Goal: Task Accomplishment & Management: Manage account settings

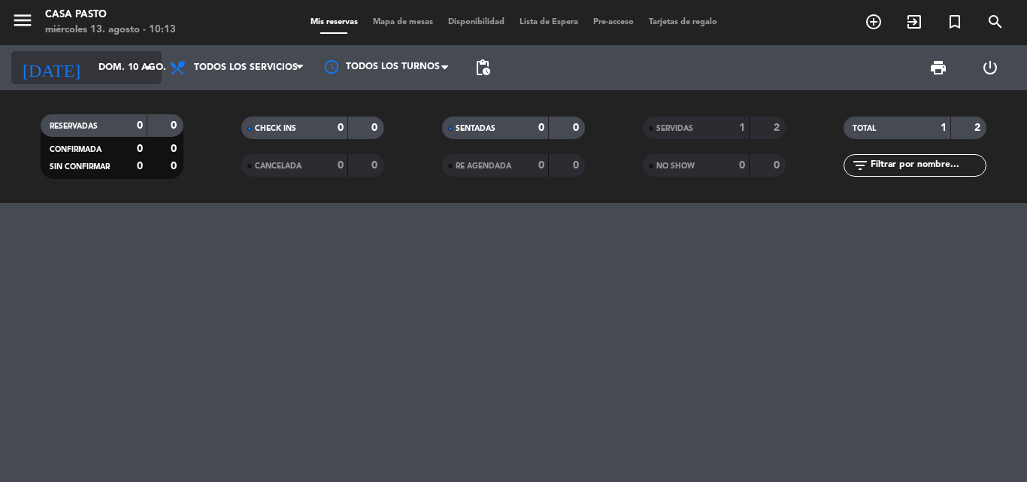
click at [145, 74] on icon "arrow_drop_down" at bounding box center [149, 68] width 18 height 18
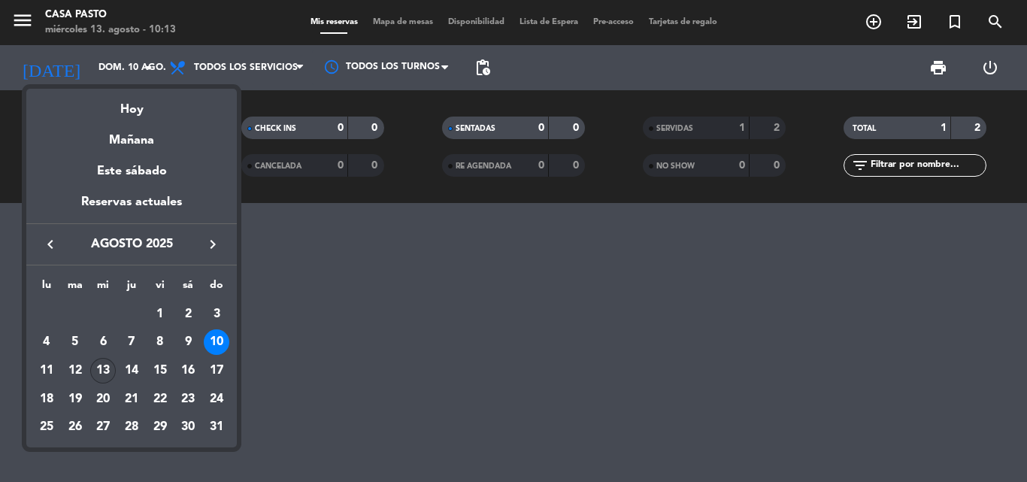
click at [98, 367] on div "13" at bounding box center [103, 371] width 26 height 26
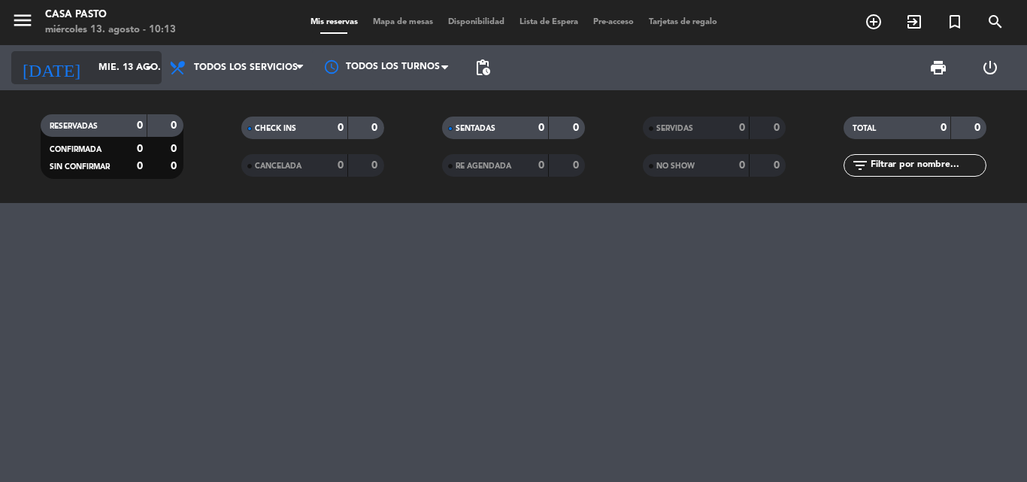
click at [156, 67] on icon "arrow_drop_down" at bounding box center [149, 68] width 18 height 18
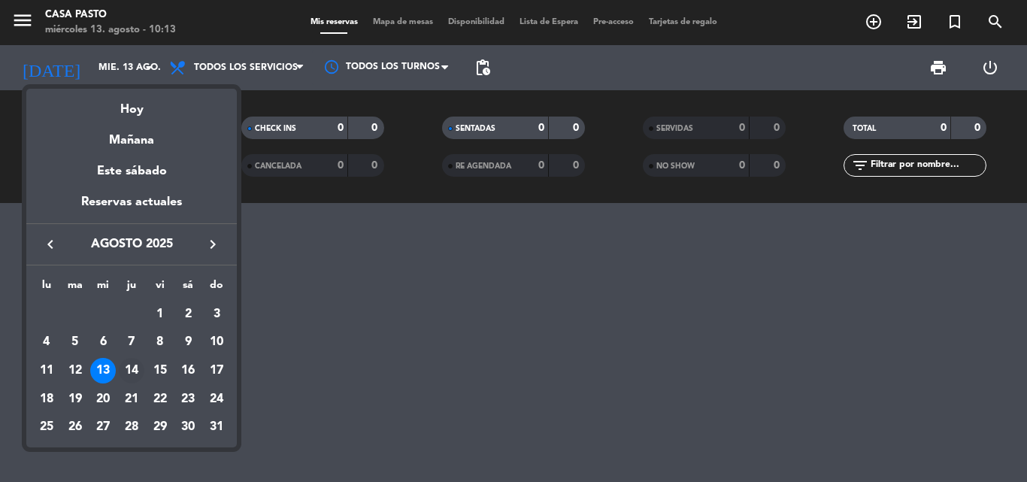
click at [130, 370] on div "14" at bounding box center [132, 371] width 26 height 26
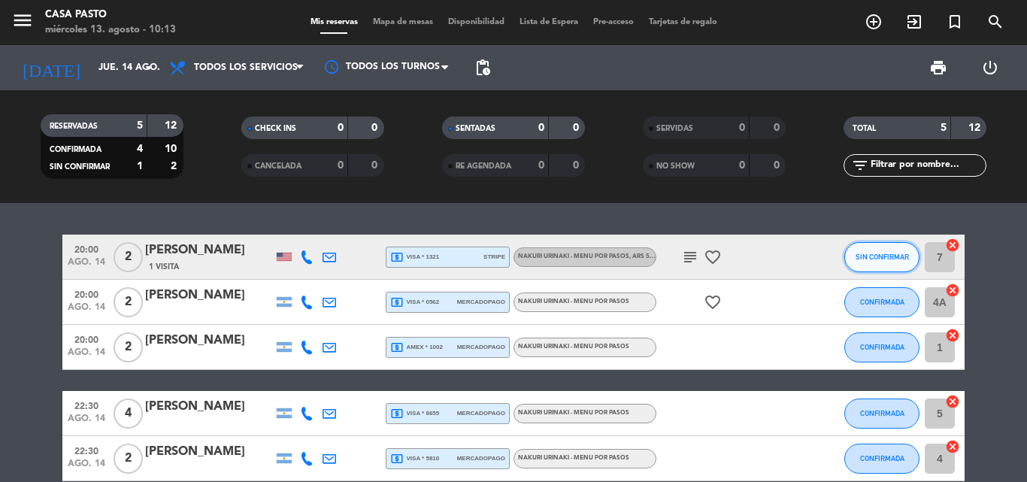
click at [884, 261] on button "SIN CONFIRMAR" at bounding box center [881, 257] width 75 height 30
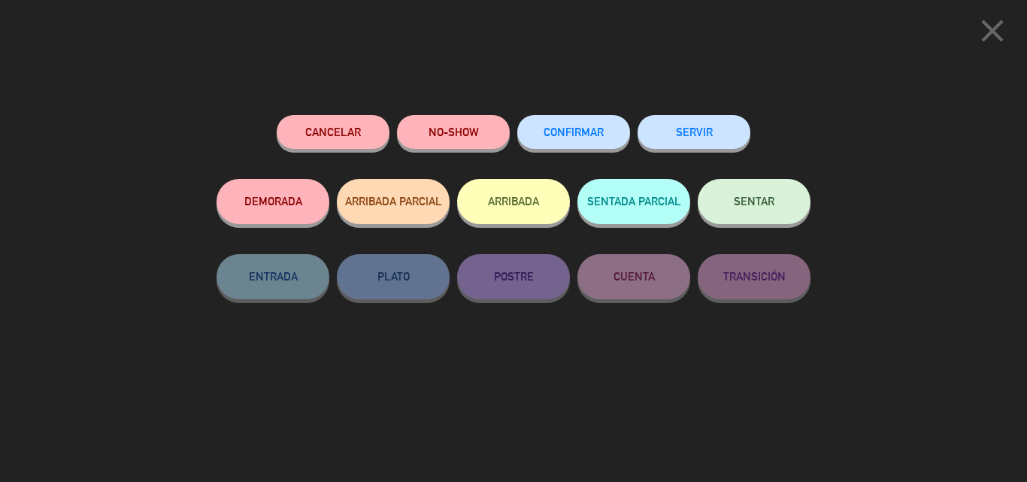
click at [586, 139] on button "CONFIRMAR" at bounding box center [573, 132] width 113 height 34
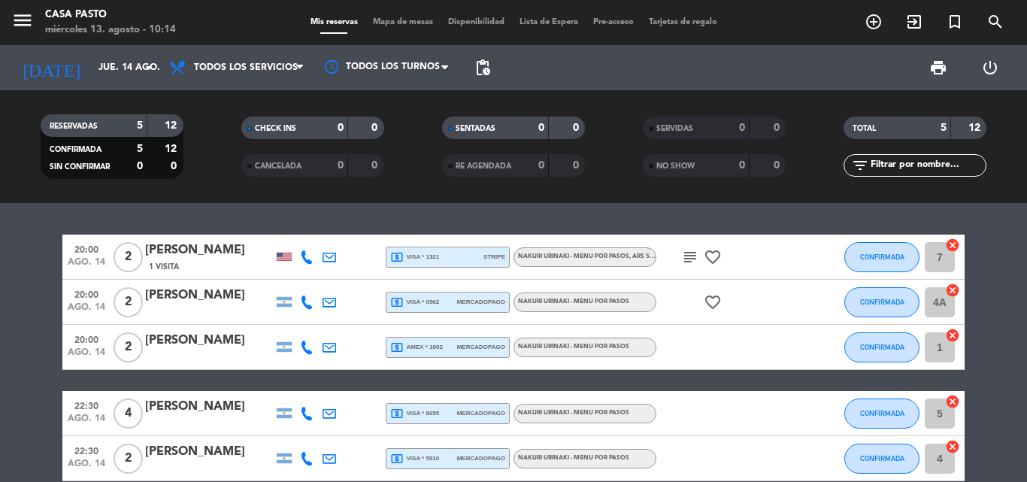
click at [684, 262] on icon "subject" at bounding box center [690, 257] width 18 height 18
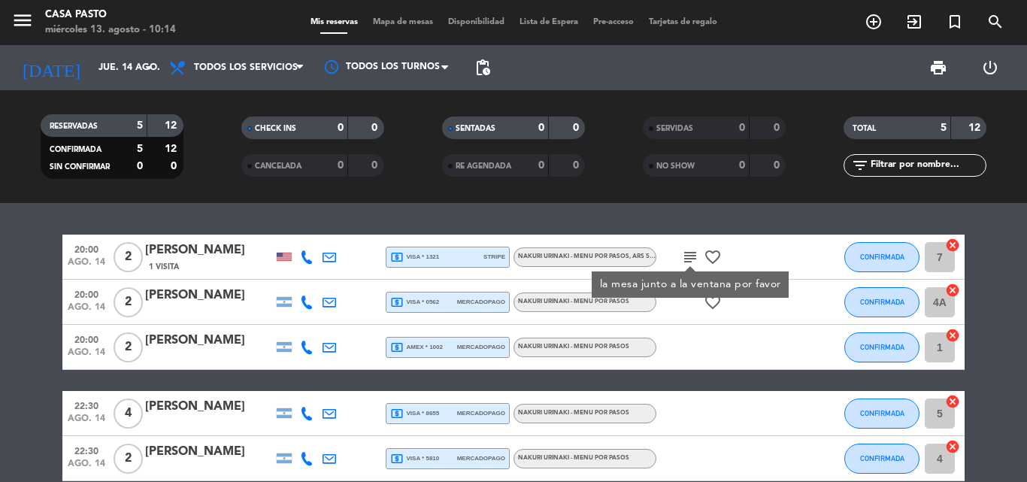
click at [693, 226] on div "20:00 [DATE] 2 [PERSON_NAME] 1 Visita local_atm visa * 1321 stripe NAKURI URINA…" at bounding box center [513, 342] width 1027 height 279
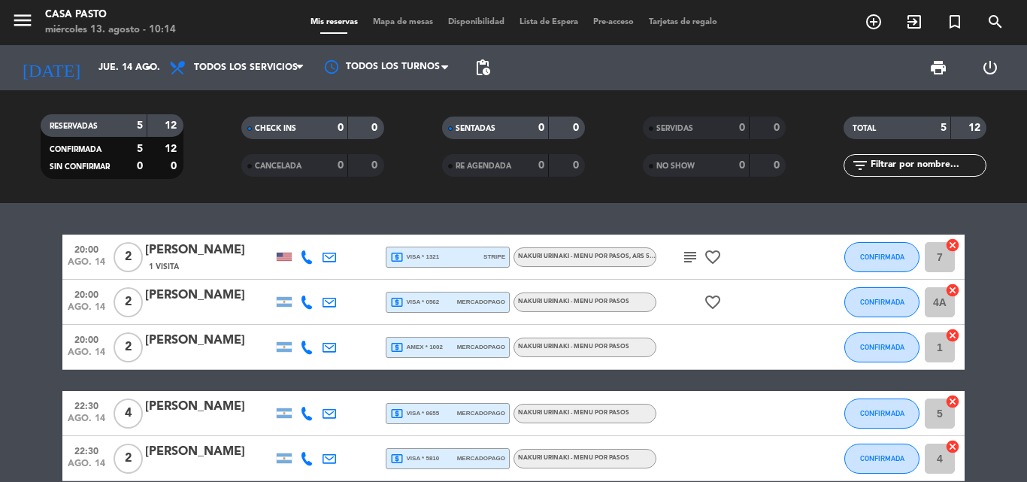
scroll to position [74, 0]
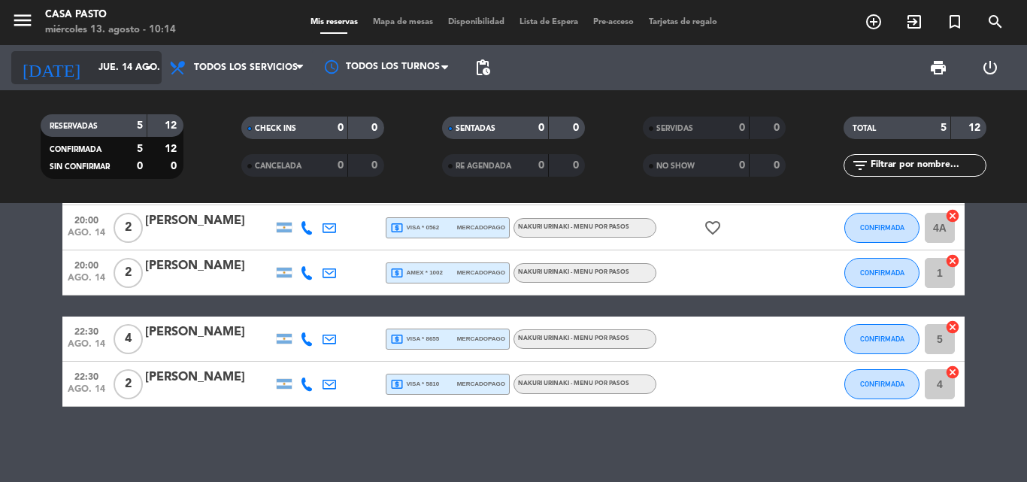
click at [101, 68] on input "jue. 14 ago." at bounding box center [154, 68] width 127 height 26
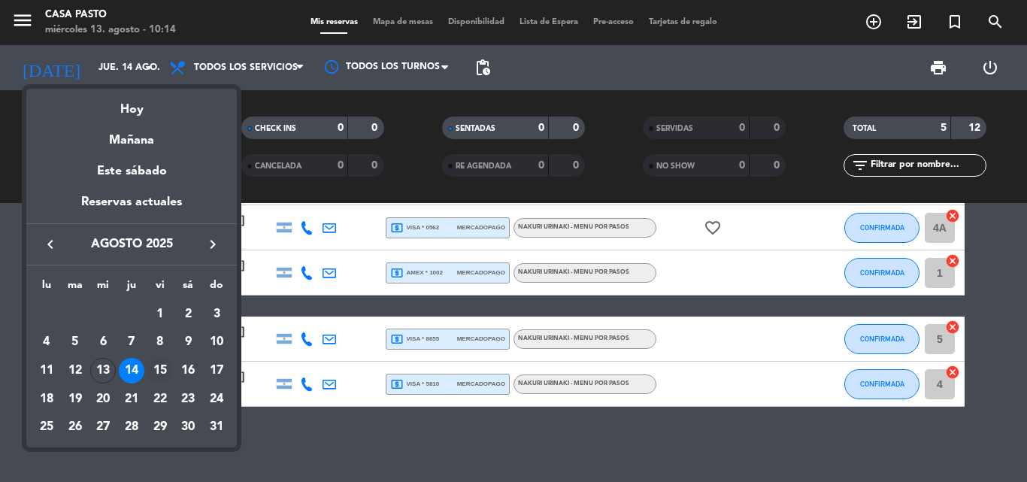
click at [153, 376] on div "15" at bounding box center [160, 371] width 26 height 26
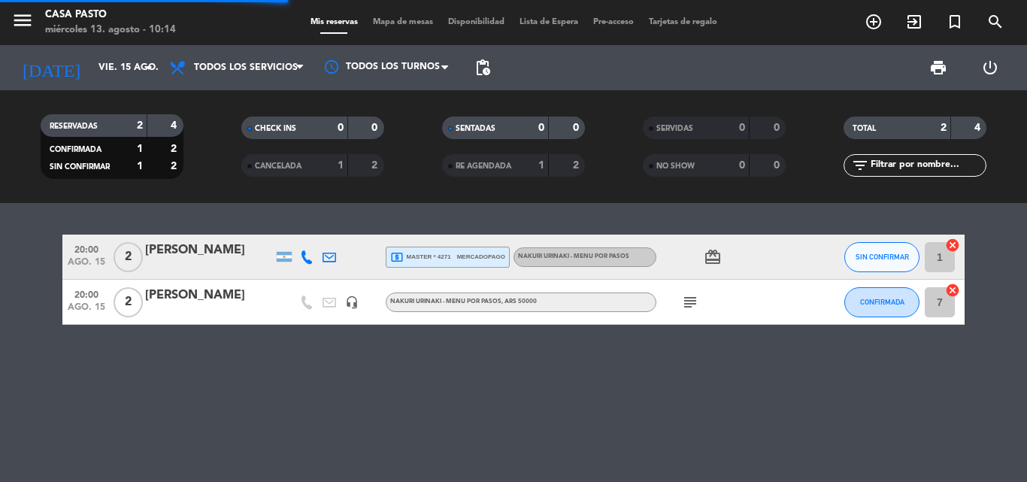
scroll to position [0, 0]
click at [860, 267] on button "SIN CONFIRMAR" at bounding box center [881, 257] width 75 height 30
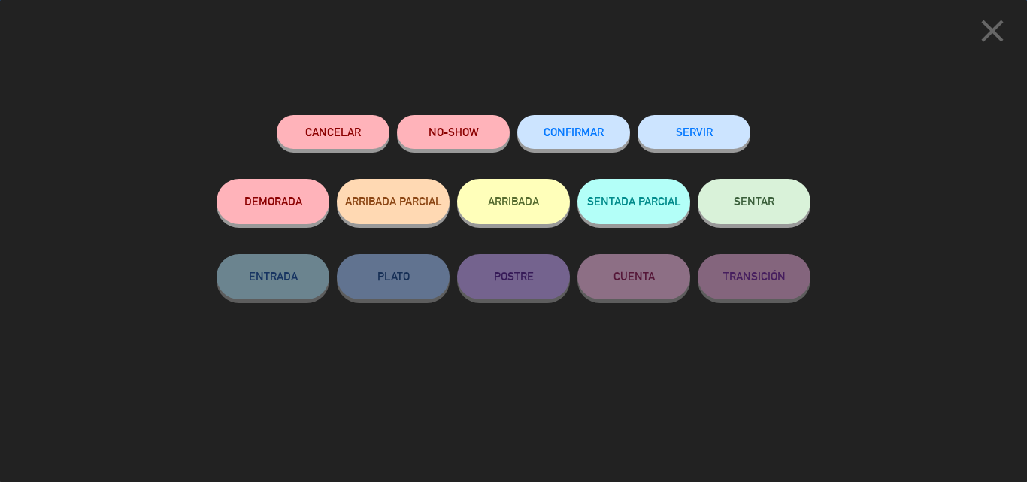
click at [589, 128] on span "CONFIRMAR" at bounding box center [574, 132] width 60 height 13
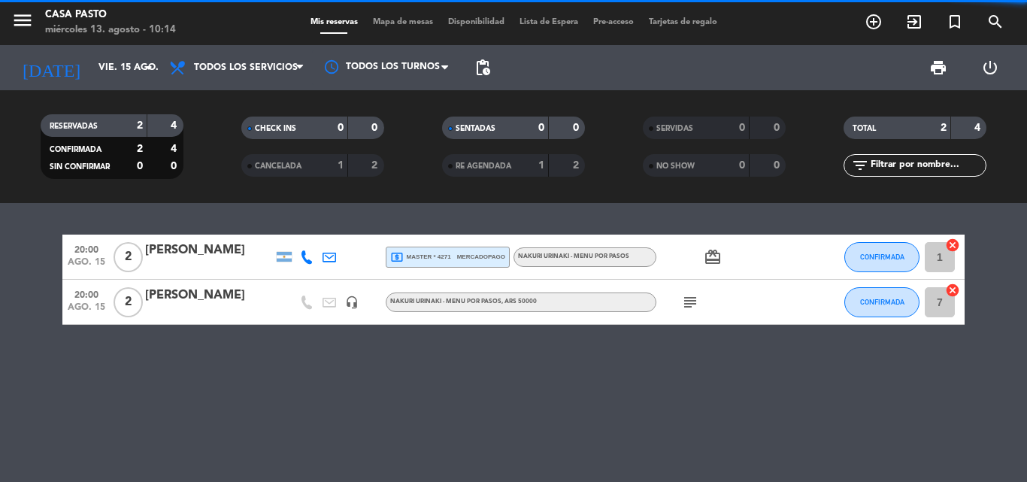
click at [120, 90] on div "RESERVADAS 2 4 CONFIRMADA 2 4 SIN CONFIRMAR 0 0 CHECK INS 0 0 CANCELADA 1 2 SEN…" at bounding box center [513, 146] width 1027 height 113
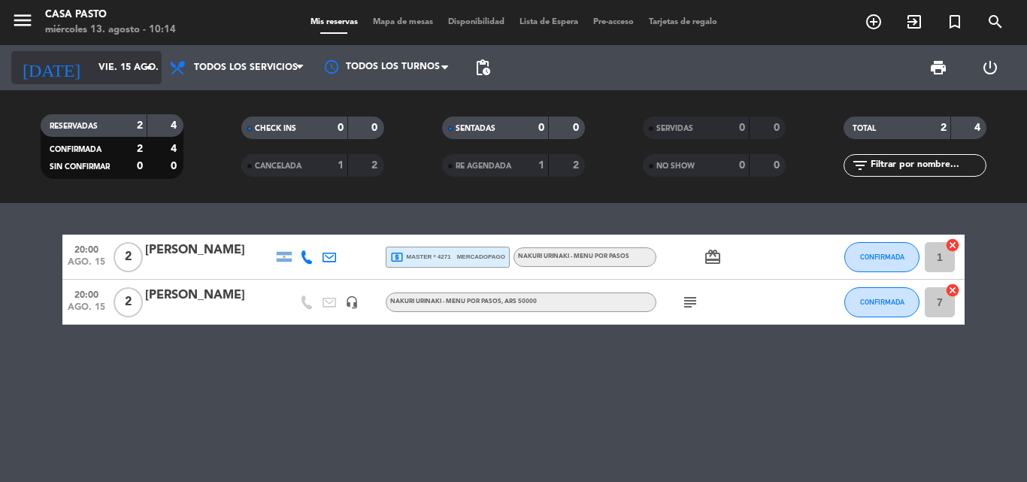
click at [123, 83] on div "[DATE] [DATE] arrow_drop_down" at bounding box center [86, 67] width 150 height 33
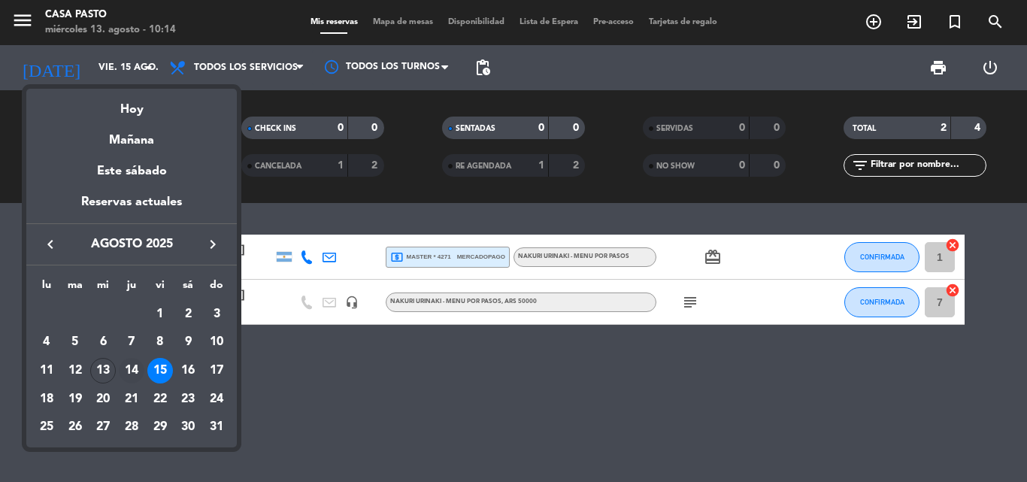
click at [131, 371] on div "14" at bounding box center [132, 371] width 26 height 26
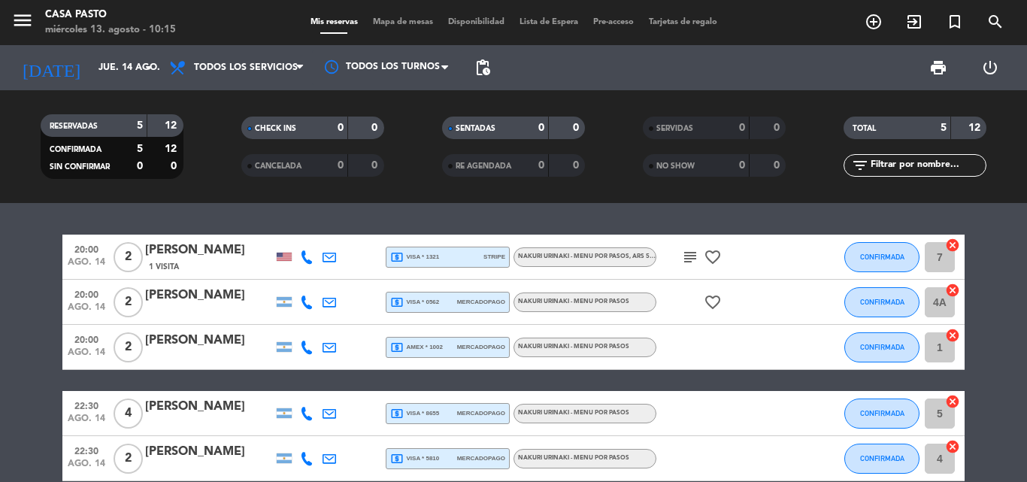
click at [69, 50] on div "[DATE] [DATE] arrow_drop_down" at bounding box center [86, 67] width 150 height 45
click at [91, 56] on input "jue. 14 ago." at bounding box center [154, 68] width 127 height 26
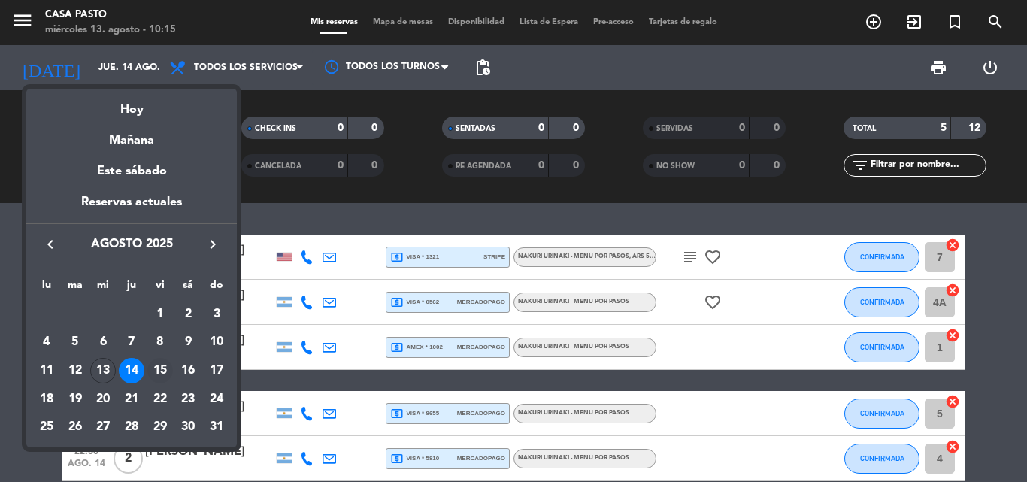
click at [152, 367] on div "15" at bounding box center [160, 371] width 26 height 26
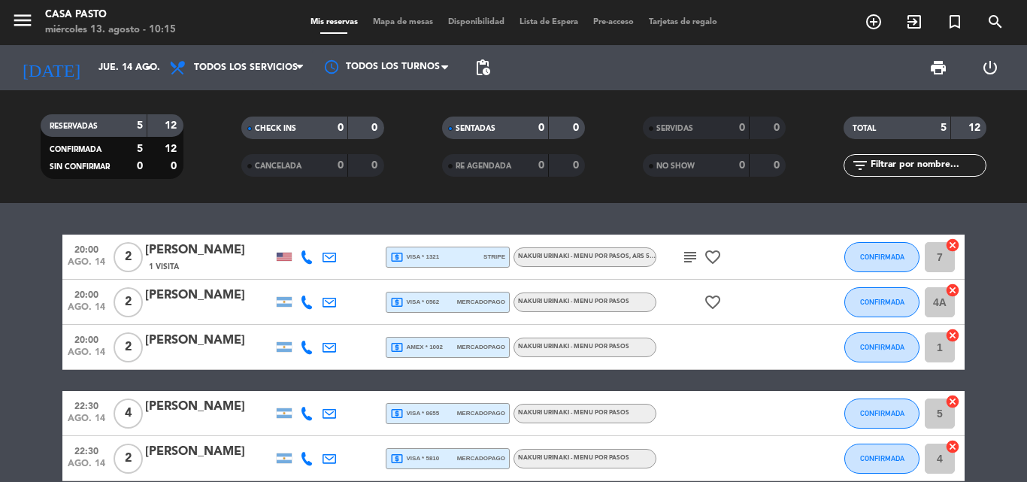
type input "vie. 15 ago."
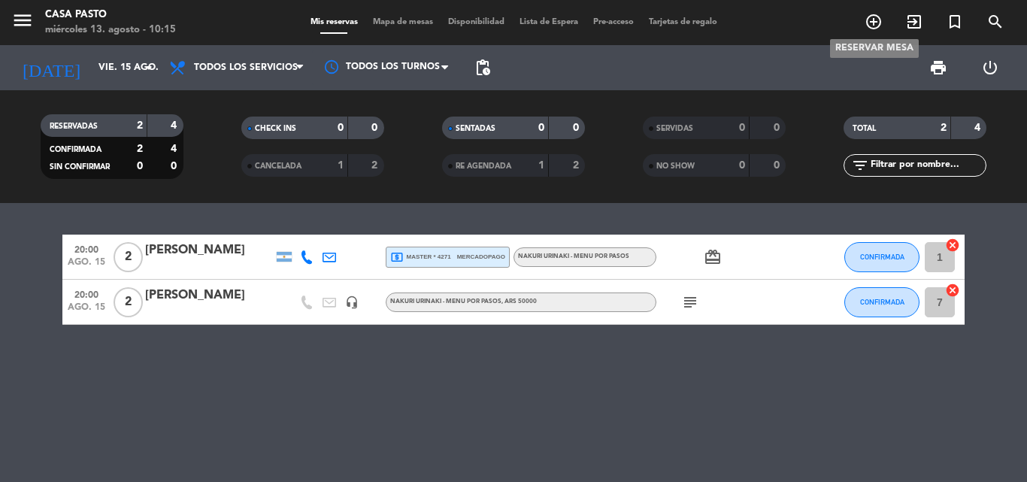
click at [879, 14] on icon "add_circle_outline" at bounding box center [874, 22] width 18 height 18
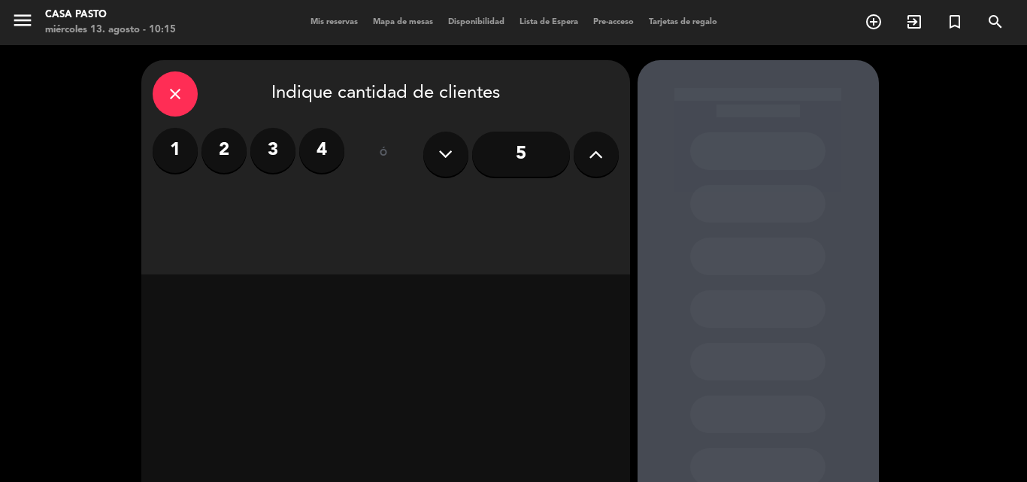
click at [268, 154] on label "3" at bounding box center [272, 150] width 45 height 45
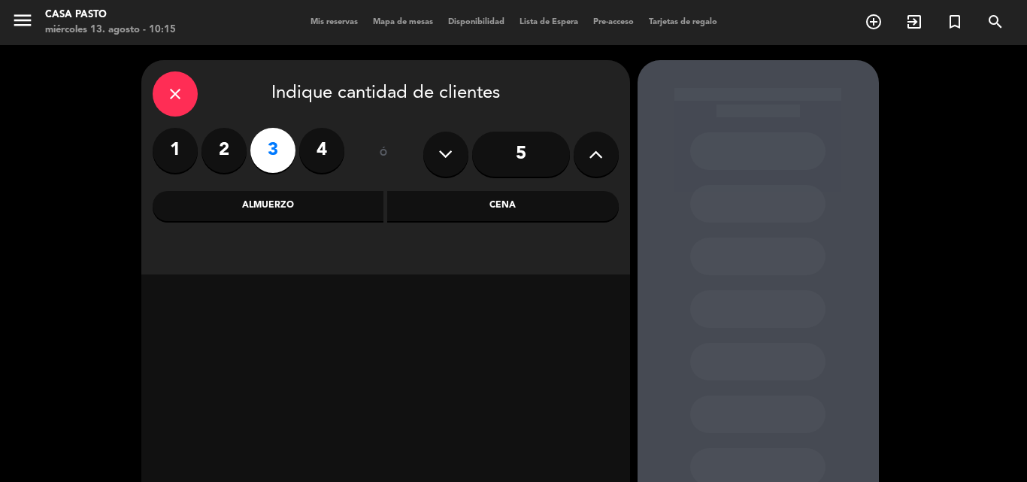
click at [412, 207] on div "Cena" at bounding box center [503, 206] width 232 height 30
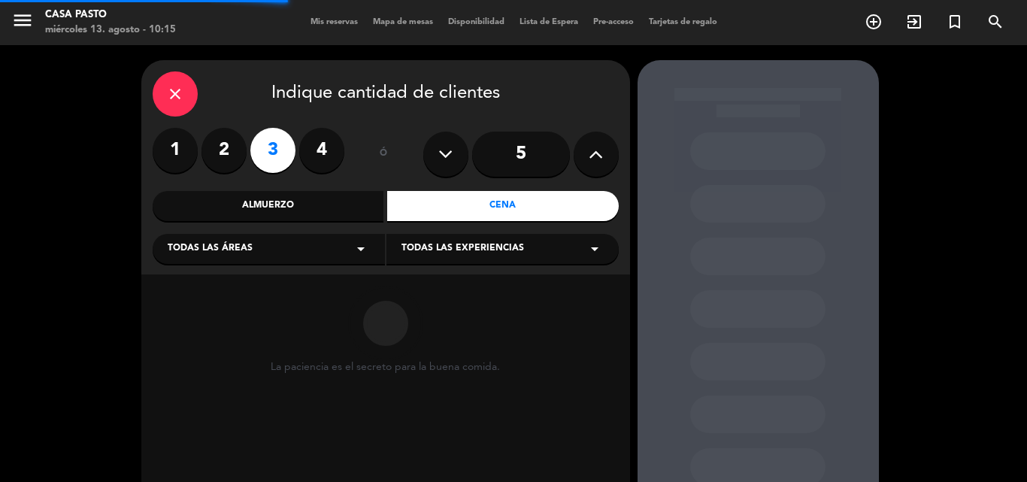
click at [418, 244] on span "Todas las experiencias" at bounding box center [462, 248] width 123 height 15
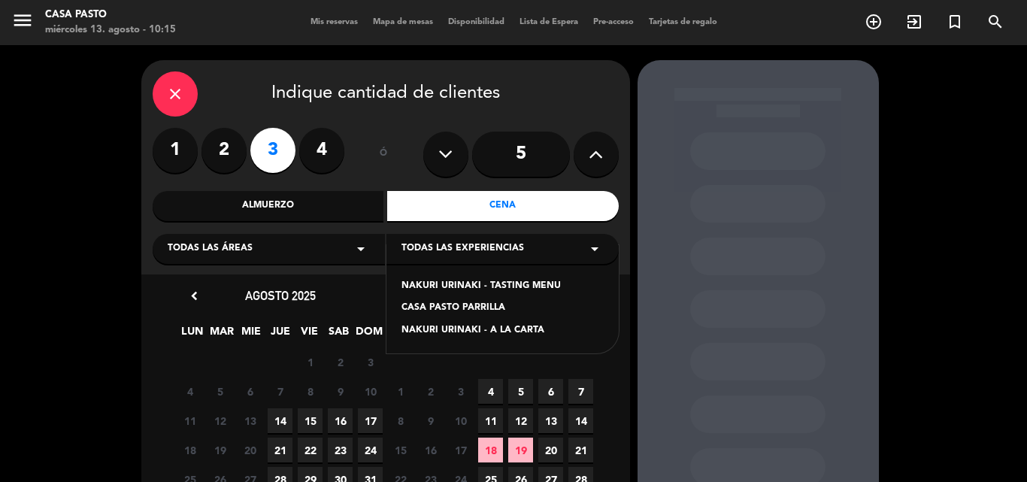
click at [459, 310] on div "CASA PASTO PARRILLA" at bounding box center [502, 308] width 202 height 15
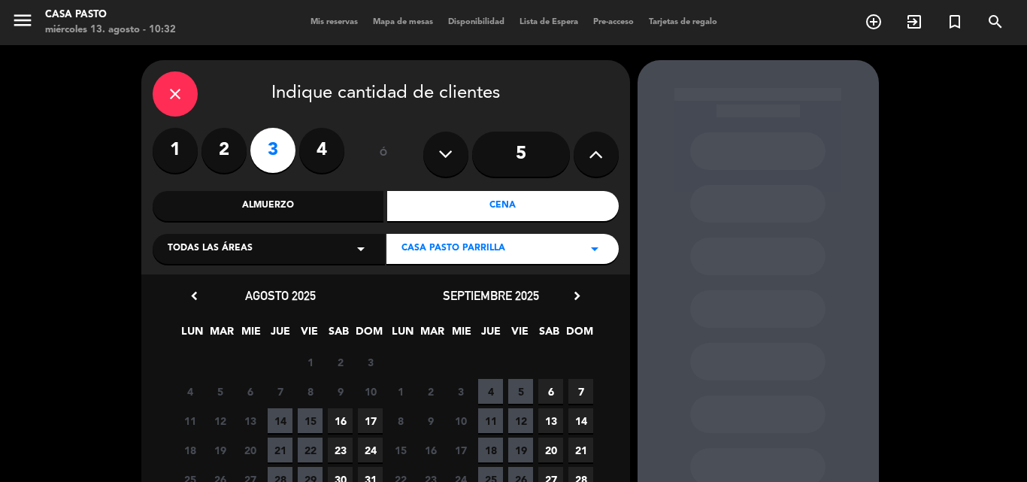
click at [186, 98] on div "close" at bounding box center [175, 93] width 45 height 45
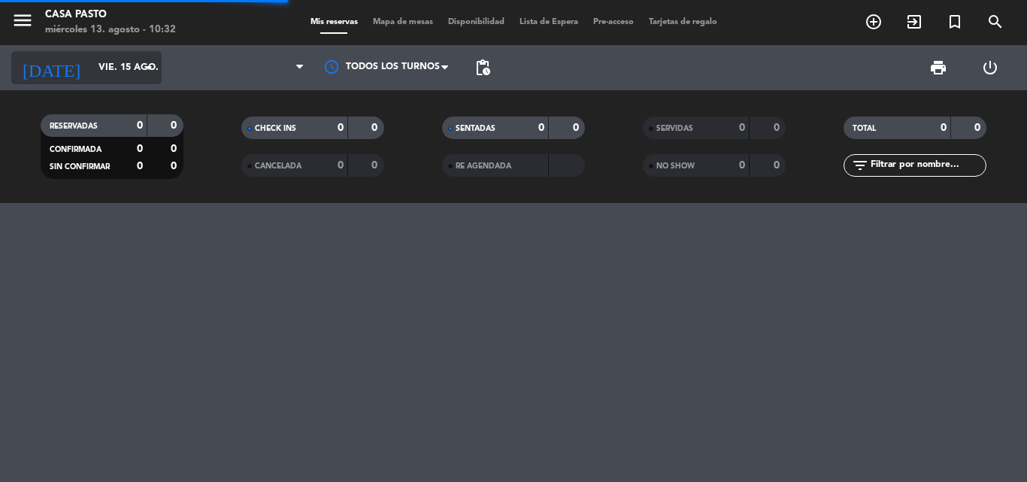
click at [91, 63] on input "vie. 15 ago." at bounding box center [154, 68] width 127 height 26
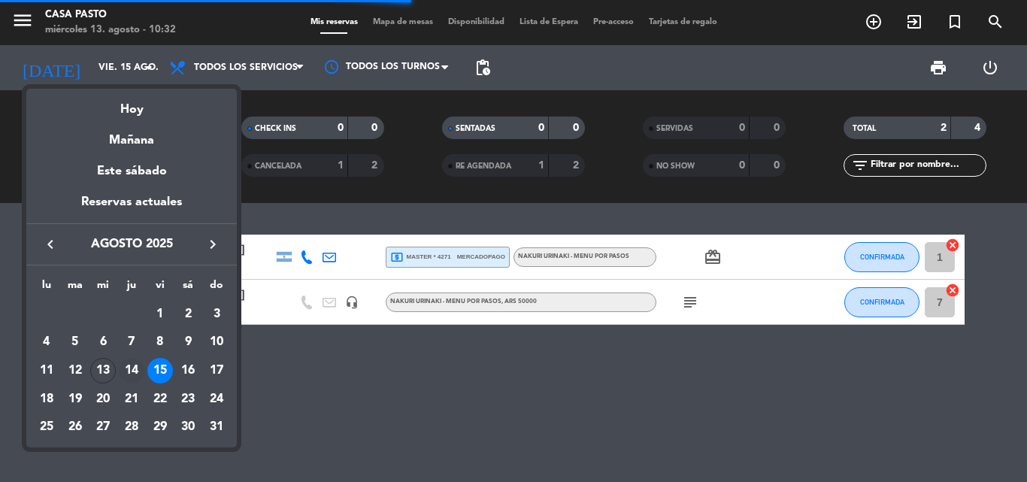
click at [134, 374] on div "14" at bounding box center [132, 371] width 26 height 26
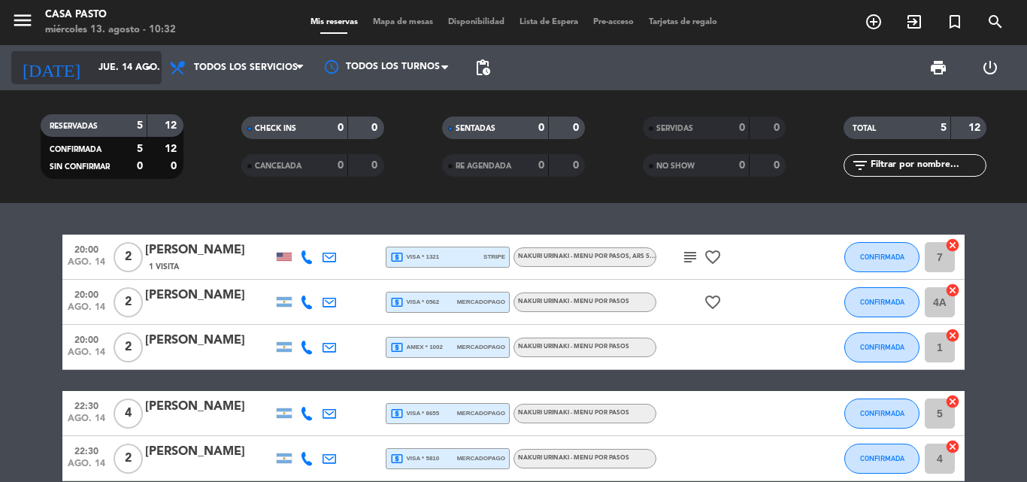
click at [104, 75] on input "jue. 14 ago." at bounding box center [154, 68] width 127 height 26
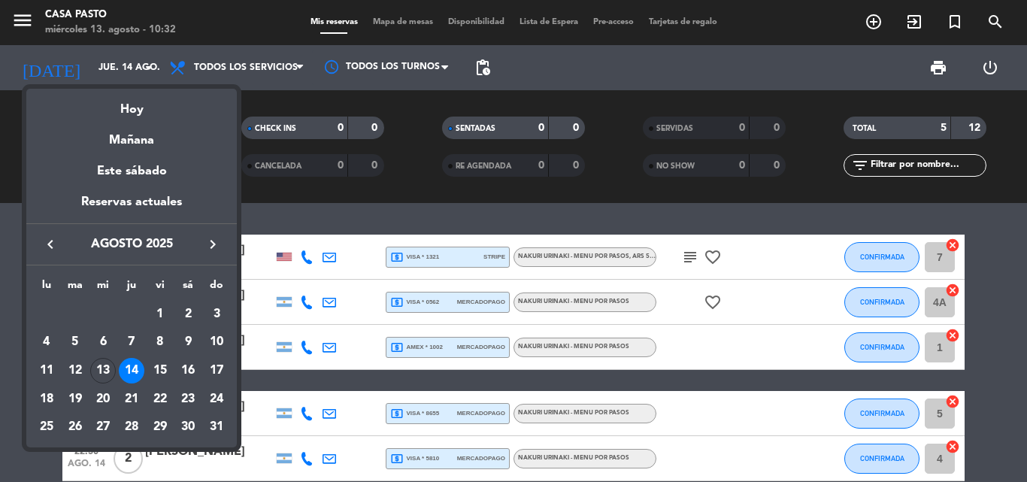
click at [308, 380] on div at bounding box center [513, 241] width 1027 height 482
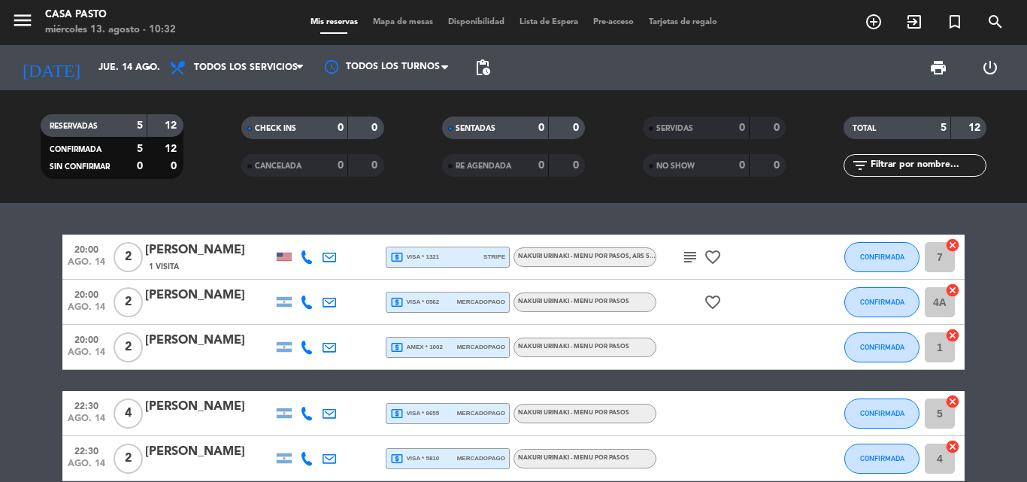
click at [687, 256] on icon "subject" at bounding box center [690, 257] width 18 height 18
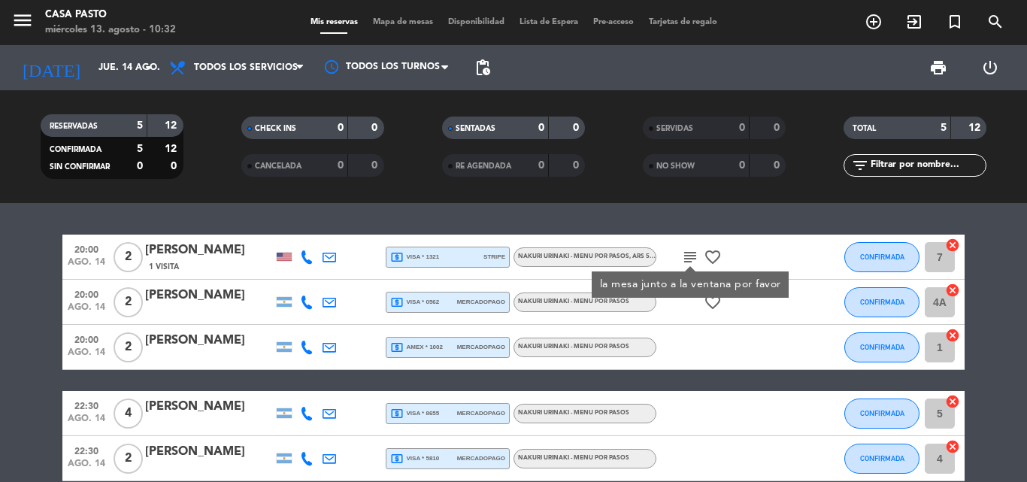
click at [687, 255] on icon "subject" at bounding box center [690, 257] width 18 height 18
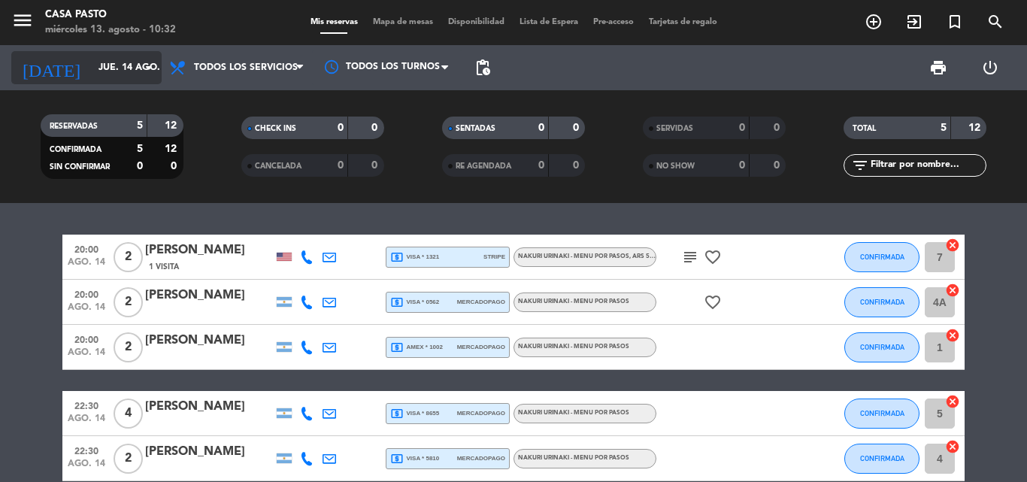
click at [128, 60] on input "jue. 14 ago." at bounding box center [154, 68] width 127 height 26
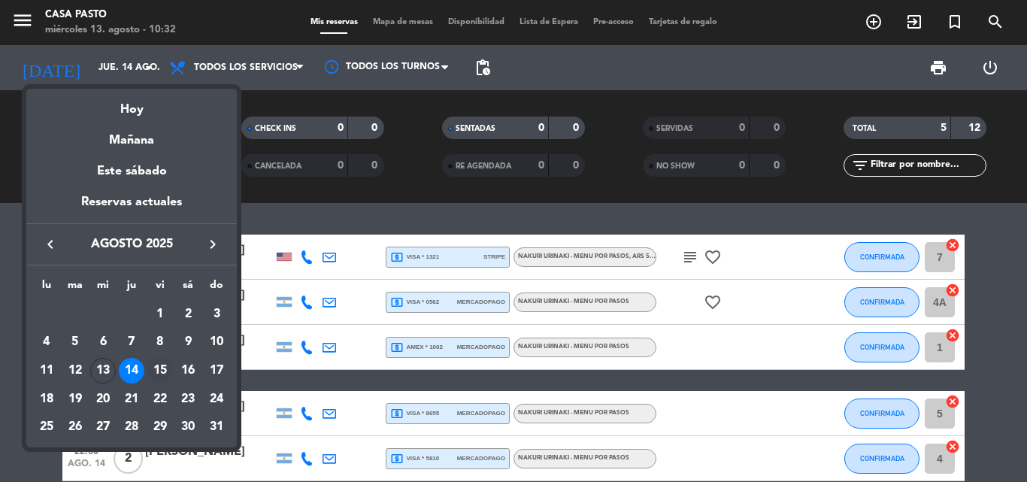
click at [154, 371] on div "15" at bounding box center [160, 371] width 26 height 26
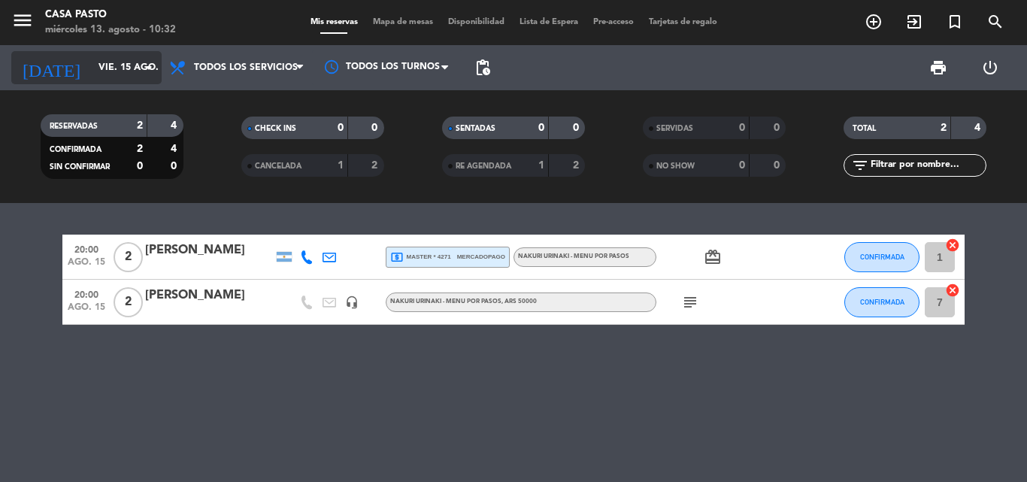
click at [119, 79] on input "vie. 15 ago." at bounding box center [154, 68] width 127 height 26
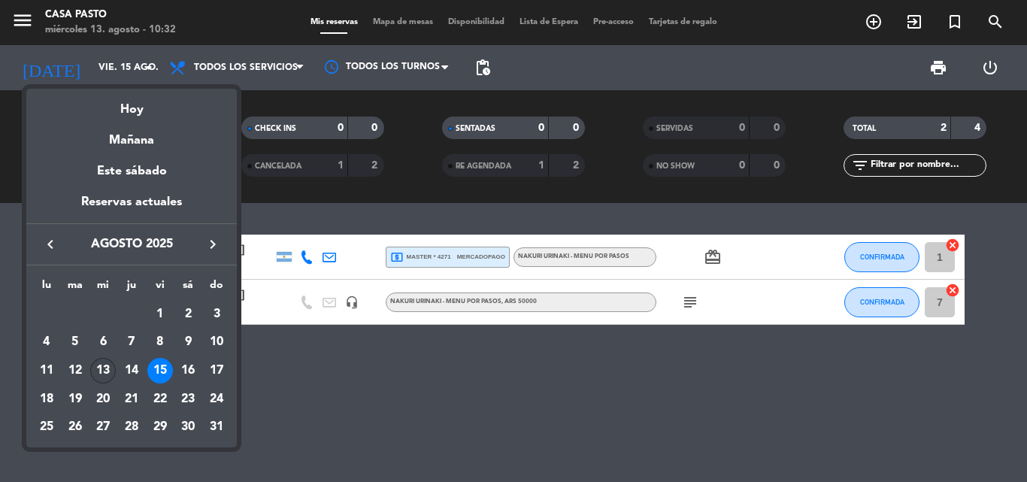
click at [104, 369] on div "13" at bounding box center [103, 371] width 26 height 26
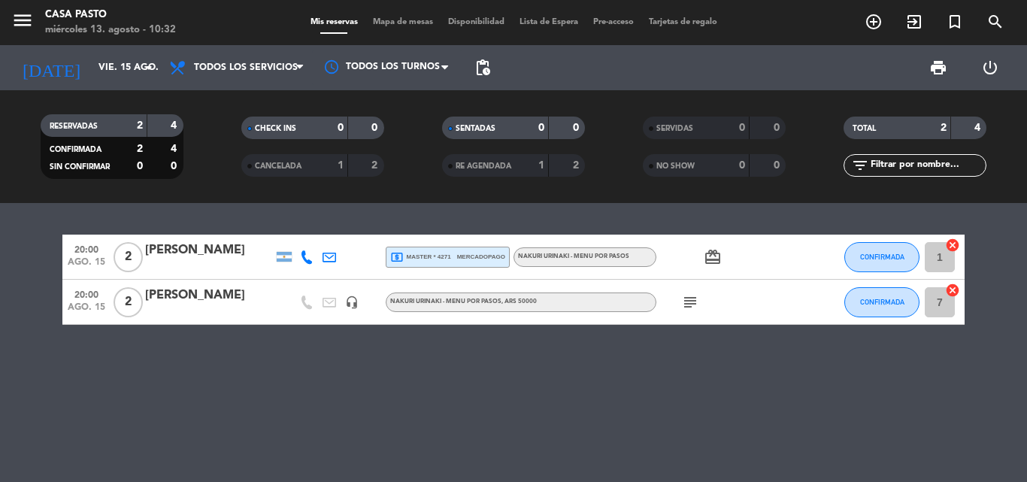
type input "mié. 13 ago."
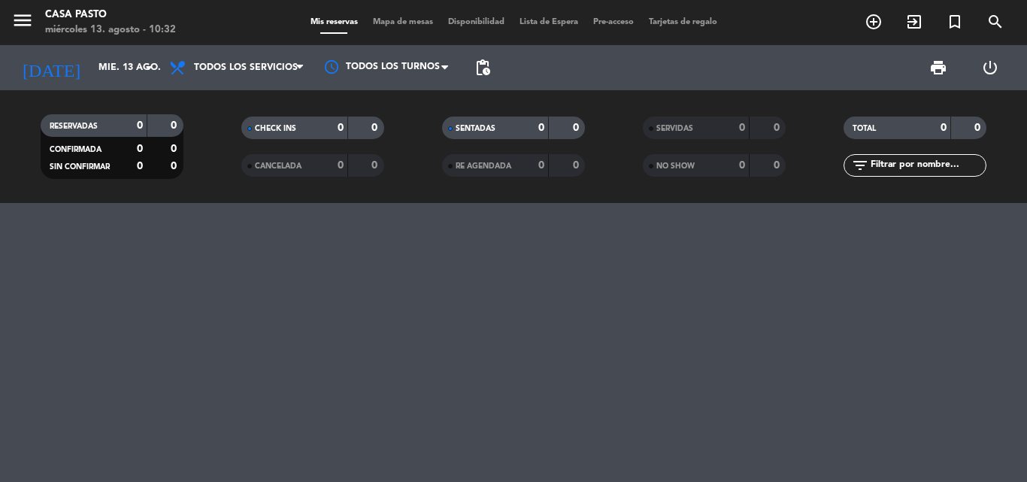
click at [132, 86] on div "[DATE] [DATE] arrow_drop_down" at bounding box center [86, 67] width 150 height 45
click at [128, 57] on input "mié. 13 ago." at bounding box center [154, 68] width 127 height 26
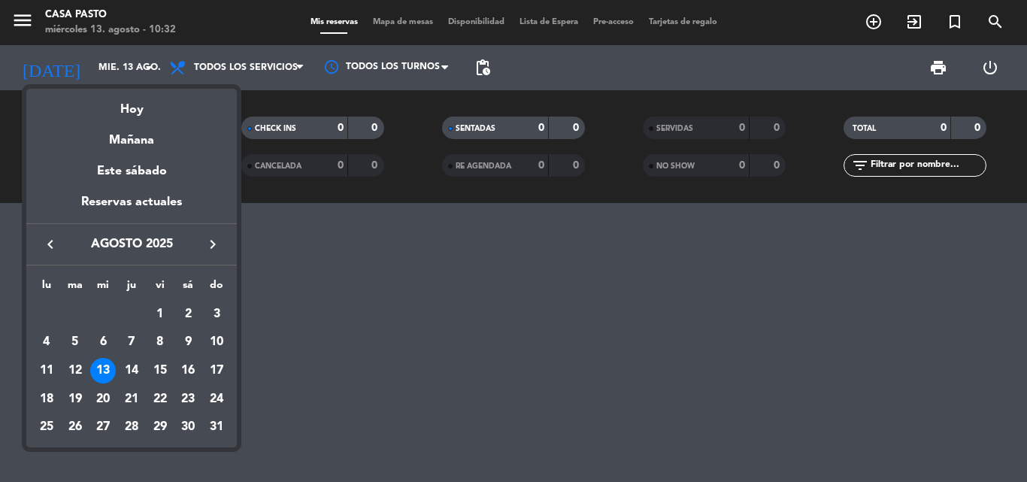
click at [418, 344] on div at bounding box center [513, 241] width 1027 height 482
